Goal: Find specific fact

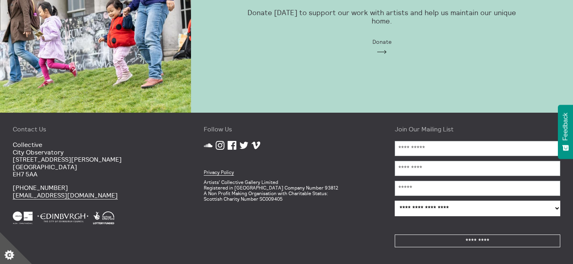
click at [245, 199] on p "Artists' Collective Gallery Limited Registered in [GEOGRAPHIC_DATA] Company Num…" at bounding box center [287, 190] width 166 height 22
copy footer "Scottish Charity Number SC009405"
click at [269, 198] on p "Artists' Collective Gallery Limited Registered in [GEOGRAPHIC_DATA] Company Num…" at bounding box center [287, 190] width 166 height 22
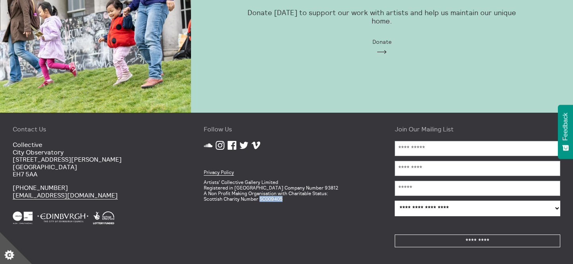
click at [269, 198] on p "Artists' Collective Gallery Limited Registered in [GEOGRAPHIC_DATA] Company Num…" at bounding box center [287, 190] width 166 height 22
copy p "SC009405"
